Goal: Task Accomplishment & Management: Use online tool/utility

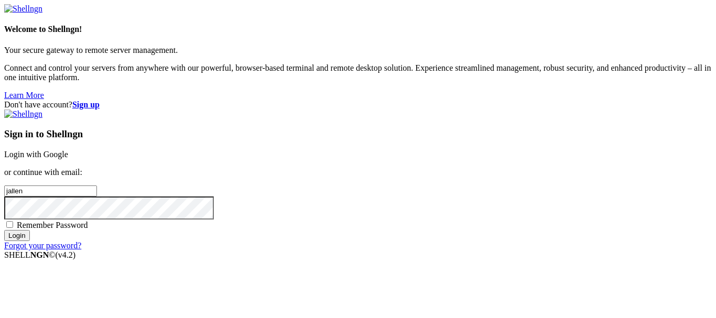
click at [42, 55] on p "Your secure gateway to remote server management." at bounding box center [358, 50] width 708 height 9
click at [68, 150] on link "Login with Google" at bounding box center [36, 154] width 64 height 9
click at [414, 282] on div "Loading..." at bounding box center [358, 314] width 708 height 64
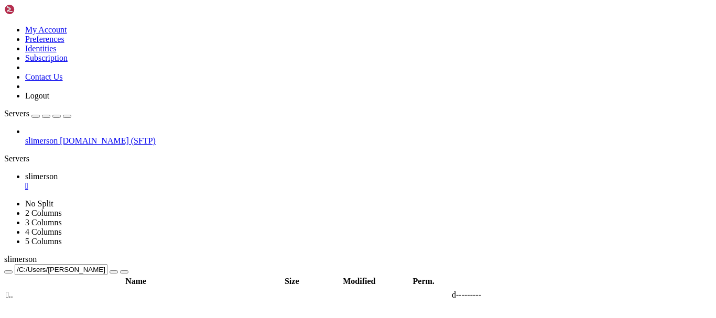
click at [50, 136] on span "slimerson" at bounding box center [41, 140] width 33 height 9
click at [76, 314] on span " theJallenRepository" at bounding box center [41, 318] width 70 height 9
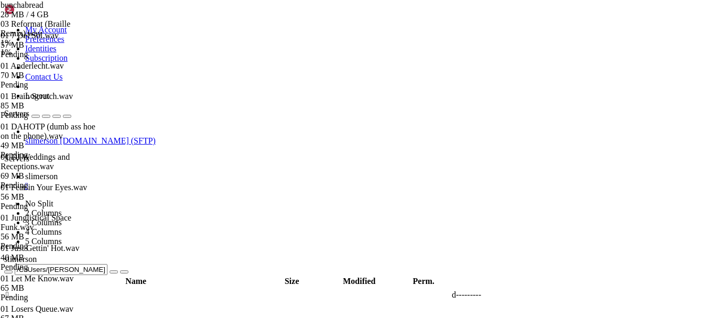
click at [98, 38] on div "03 Reformat (Braille Remix).wav" at bounding box center [49, 28] width 97 height 19
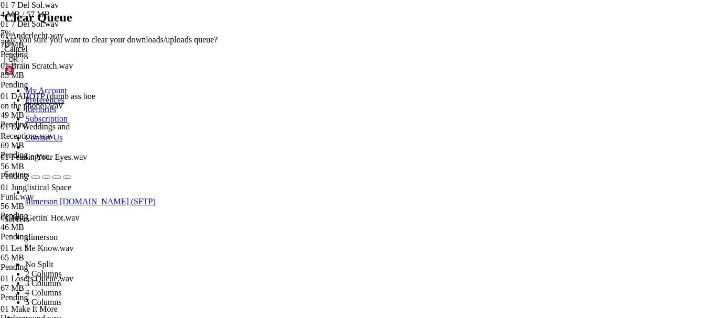
click at [23, 65] on button "OK" at bounding box center [13, 59] width 18 height 11
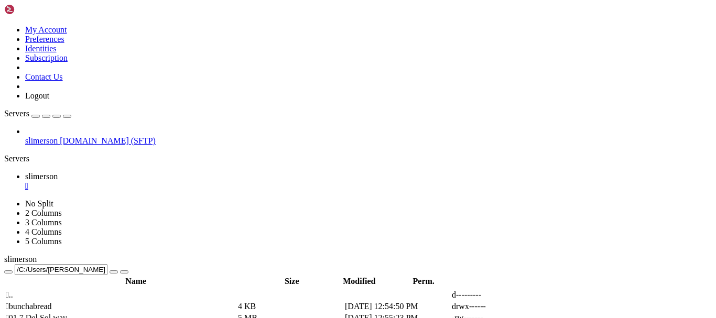
click at [201, 313] on td " 01 7 Del Sol.wav" at bounding box center [120, 318] width 231 height 10
click at [67, 314] on span " 01 7 Del Sol.wav" at bounding box center [36, 318] width 61 height 9
click at [52, 302] on span " bunchabread" at bounding box center [29, 306] width 46 height 9
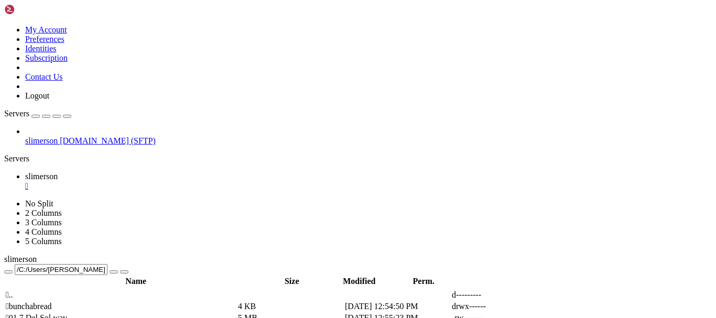
click at [52, 302] on span " bunchabread" at bounding box center [29, 306] width 46 height 9
type input "/C:/Users/[PERSON_NAME]/theJallenRepository/bunchabread"
click at [102, 302] on span " 01 Throw Some Shade.wav" at bounding box center [54, 306] width 96 height 9
drag, startPoint x: 175, startPoint y: 104, endPoint x: 334, endPoint y: 131, distance: 160.5
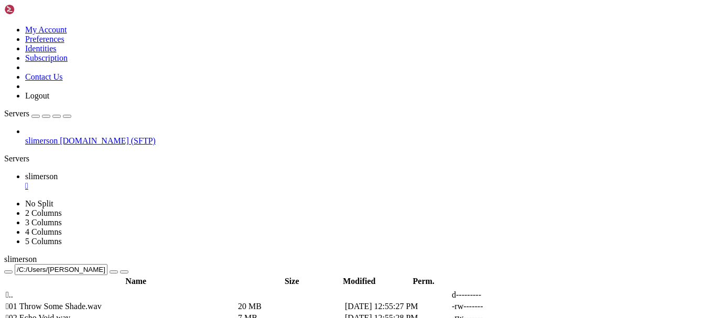
click at [334, 290] on tbody " .. d---------  01 Throw Some Shade.wav 20 MB [DATE] 12:55:27 PM -rw------- …" at bounding box center [334, 318] width 659 height 57
click at [559, 307] on icon at bounding box center [559, 307] width 0 height 0
